Goal: Transaction & Acquisition: Purchase product/service

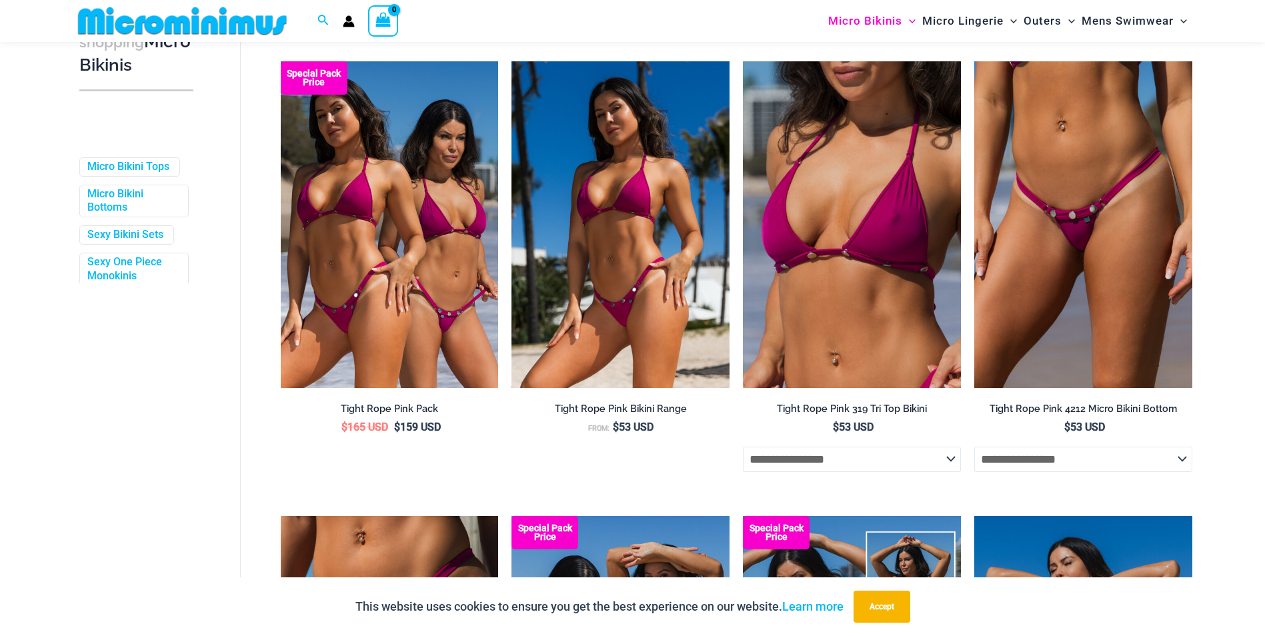
scroll to position [390, 0]
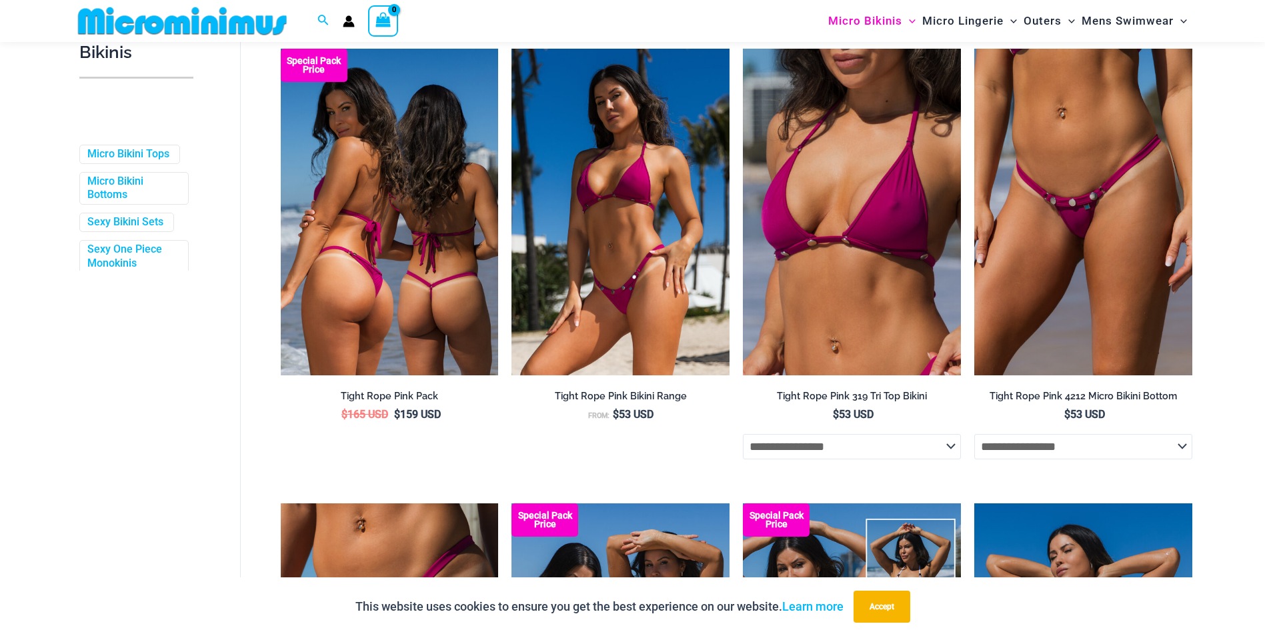
click at [498, 215] on img at bounding box center [390, 212] width 218 height 327
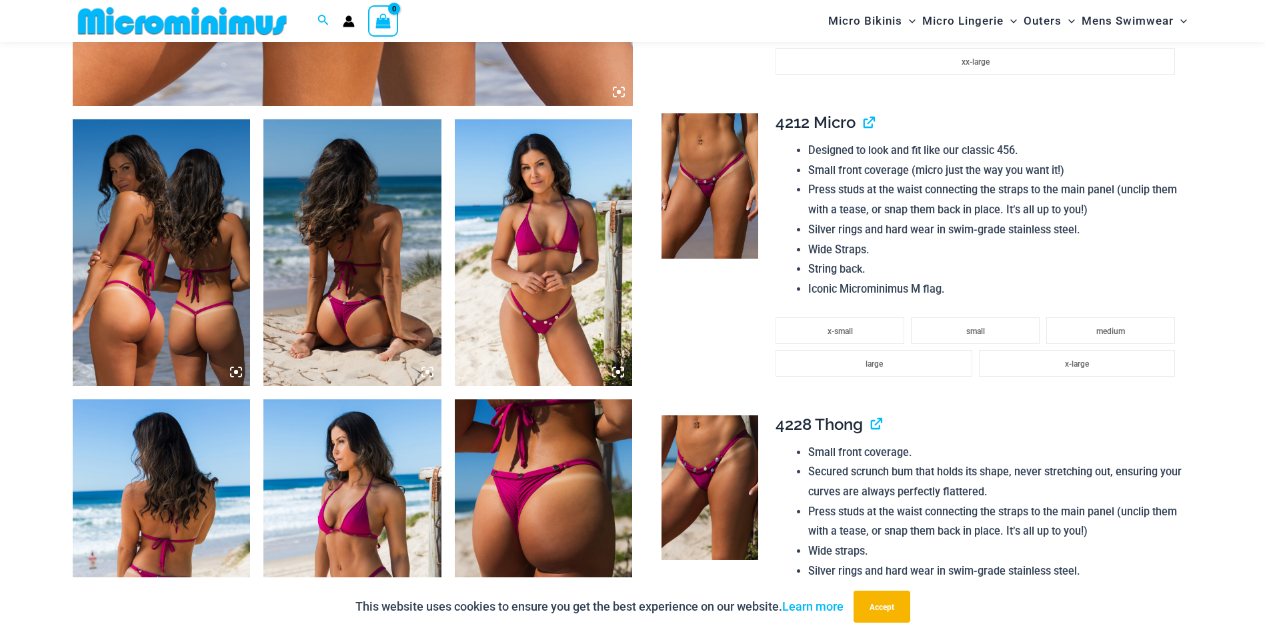
scroll to position [857, 0]
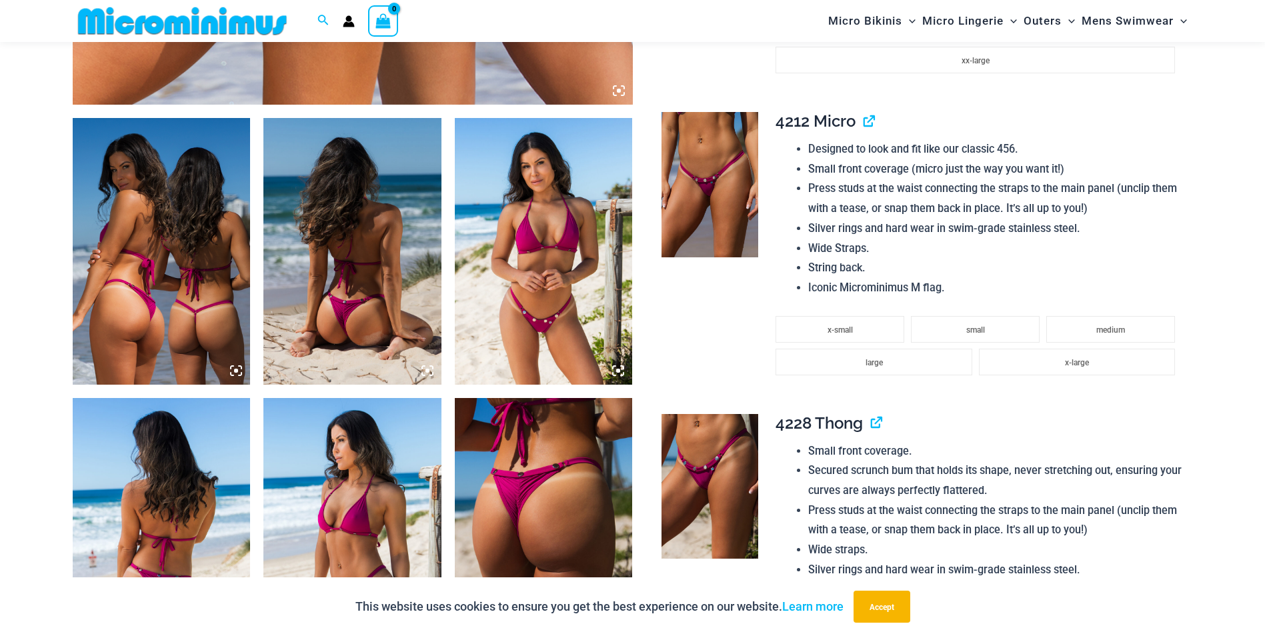
click at [559, 187] on img at bounding box center [544, 251] width 178 height 267
